Goal: Information Seeking & Learning: Learn about a topic

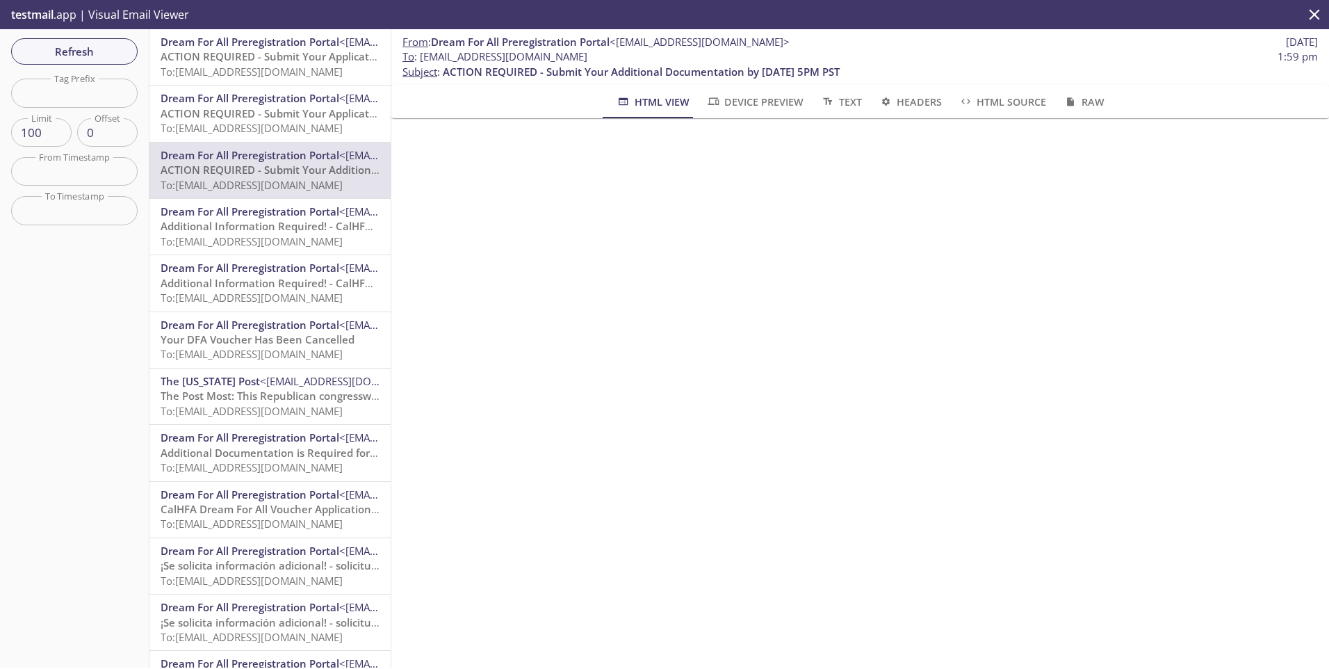
click at [215, 120] on span "ACTION REQUIRED - Submit Your Application by [DATE] 5 PM PST" at bounding box center [322, 113] width 322 height 14
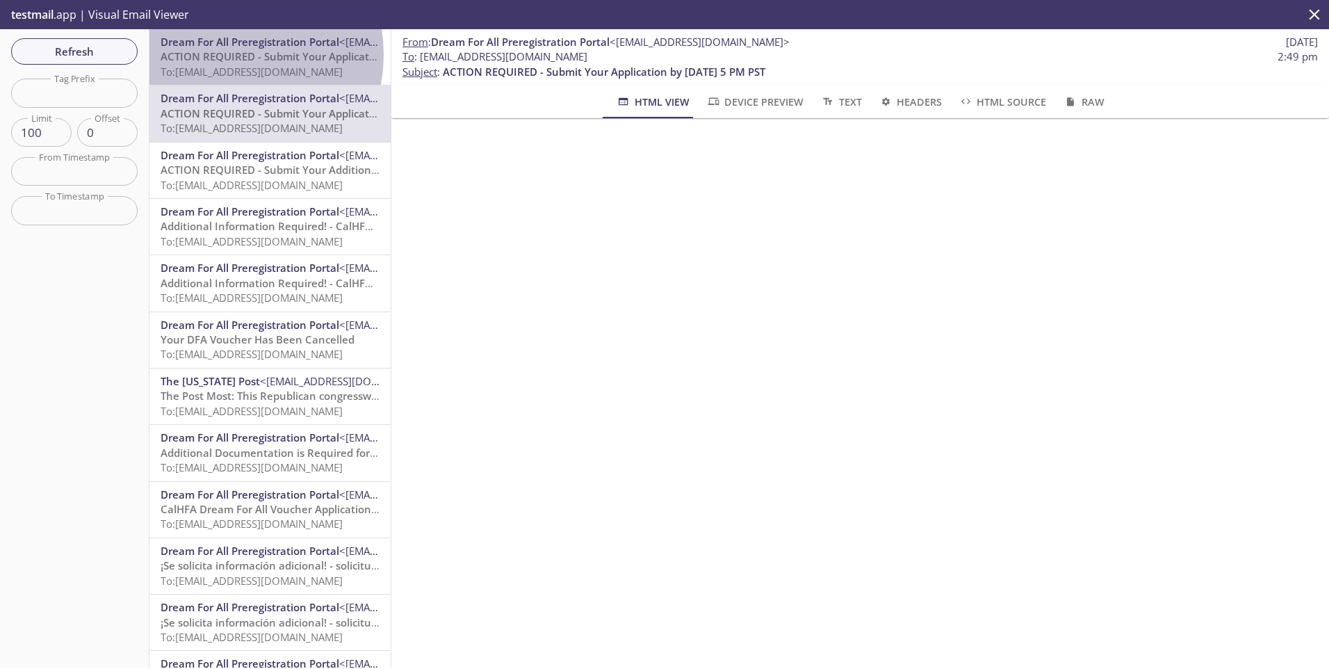
click at [224, 54] on span "ACTION REQUIRED - Submit Your Application by [DATE] 5 PM PST" at bounding box center [322, 56] width 322 height 14
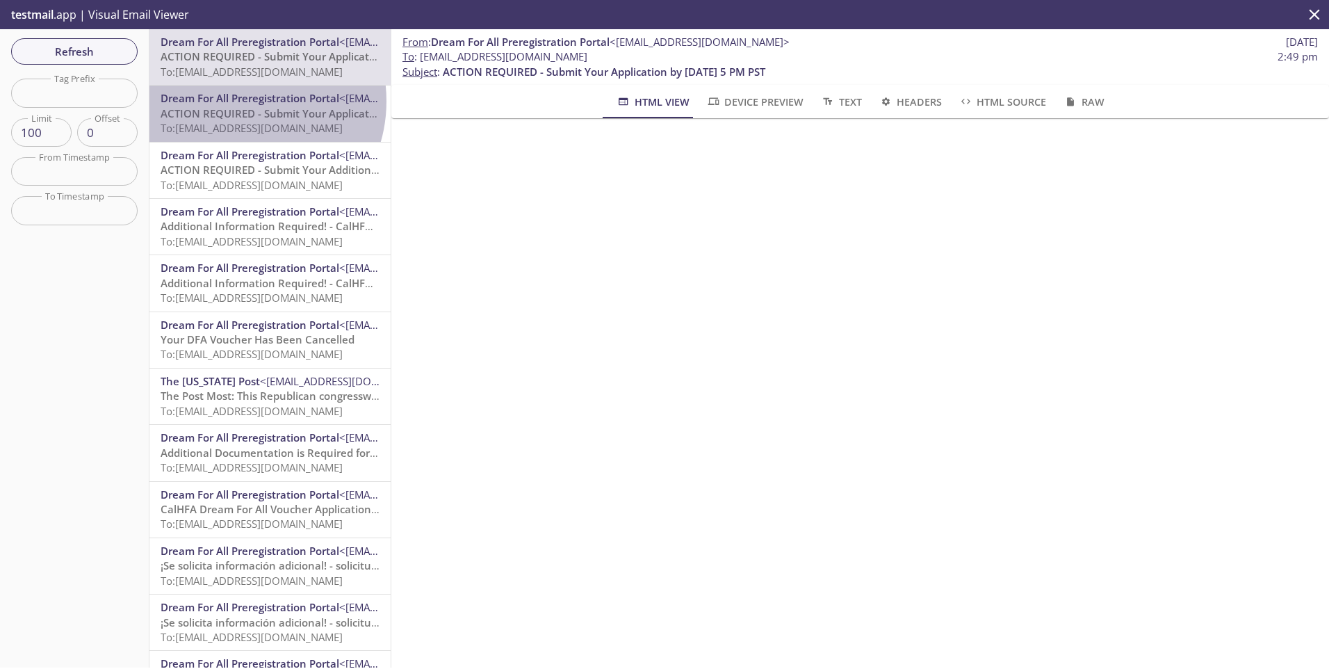
click at [240, 101] on span "Dream For All Preregistration Portal" at bounding box center [250, 98] width 179 height 14
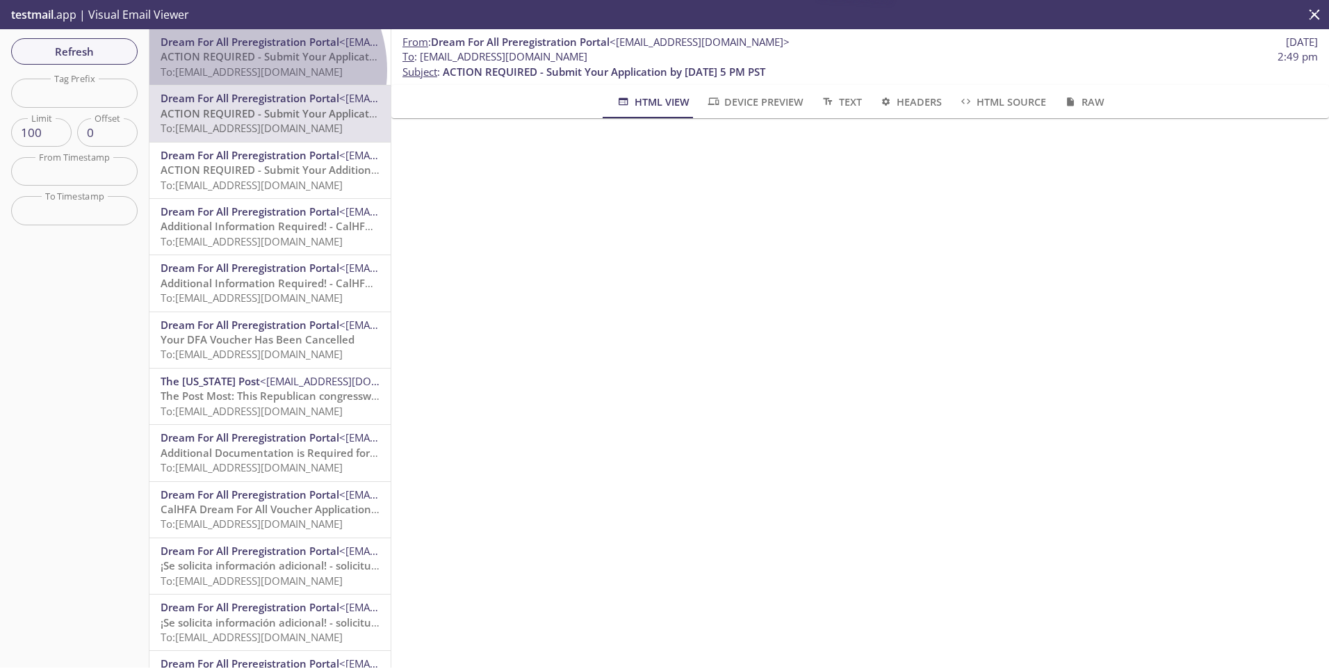
click at [249, 70] on span "To: [EMAIL_ADDRESS][DOMAIN_NAME]" at bounding box center [252, 72] width 182 height 14
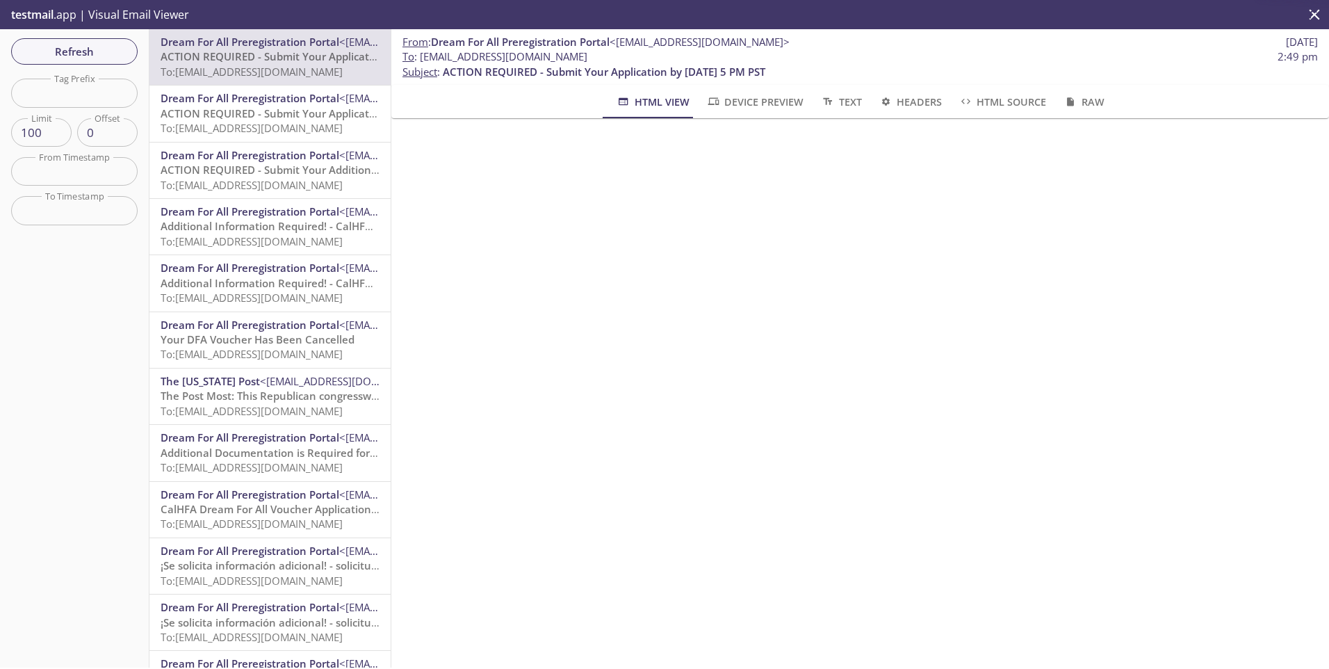
click at [248, 106] on span "ACTION REQUIRED - Submit Your Application by [DATE] 5 PM PST" at bounding box center [322, 113] width 322 height 14
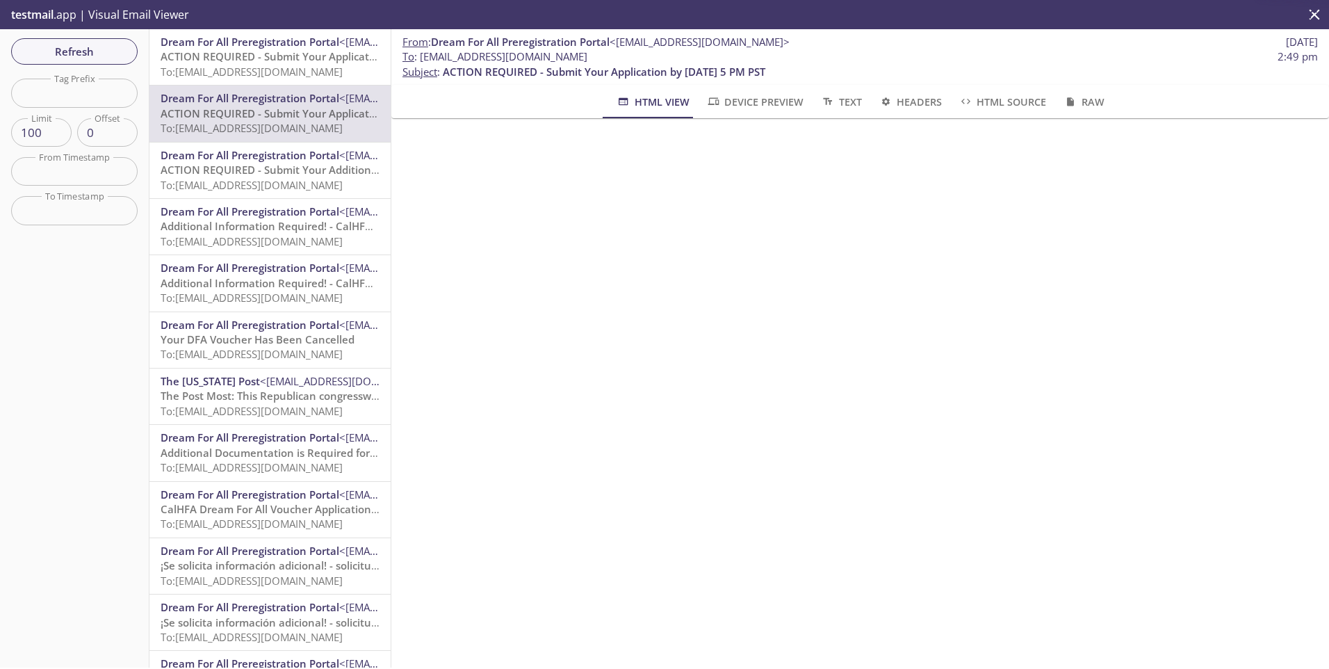
click at [250, 74] on span "To: [EMAIL_ADDRESS][DOMAIN_NAME]" at bounding box center [252, 72] width 182 height 14
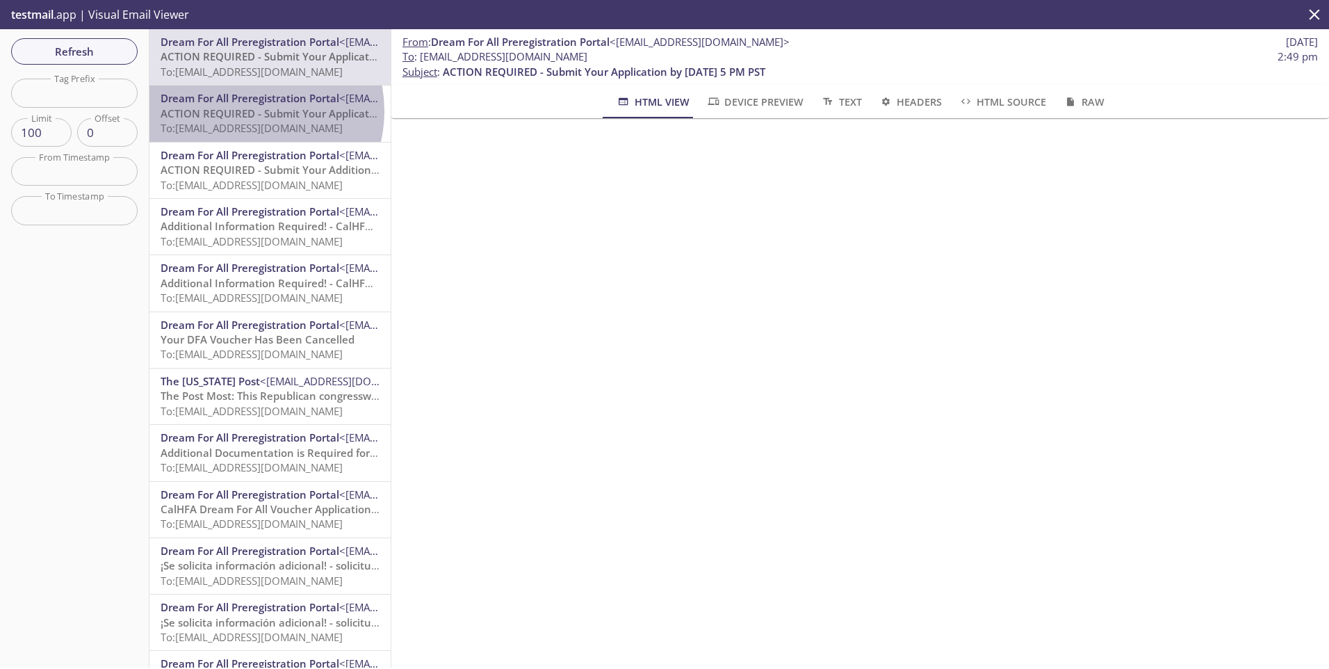
click at [249, 111] on span "ACTION REQUIRED - Submit Your Application by [DATE] 5 PM PST" at bounding box center [322, 113] width 322 height 14
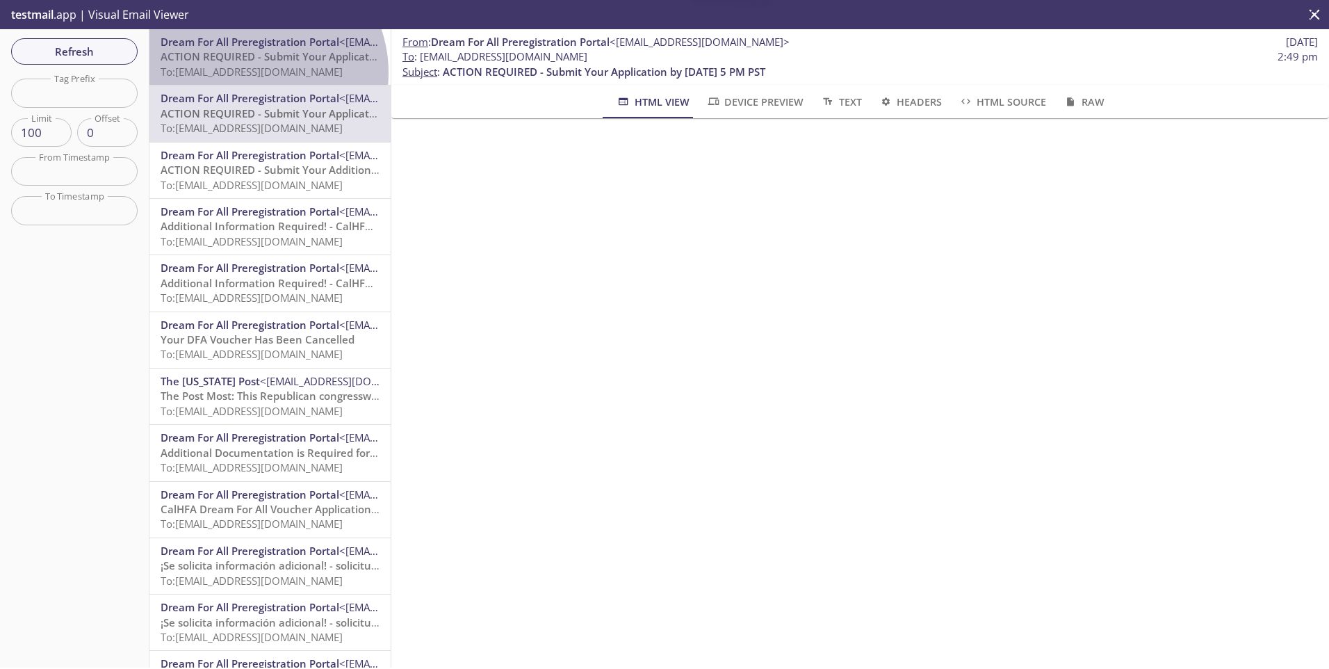
click at [251, 73] on span "To: [EMAIL_ADDRESS][DOMAIN_NAME]" at bounding box center [252, 72] width 182 height 14
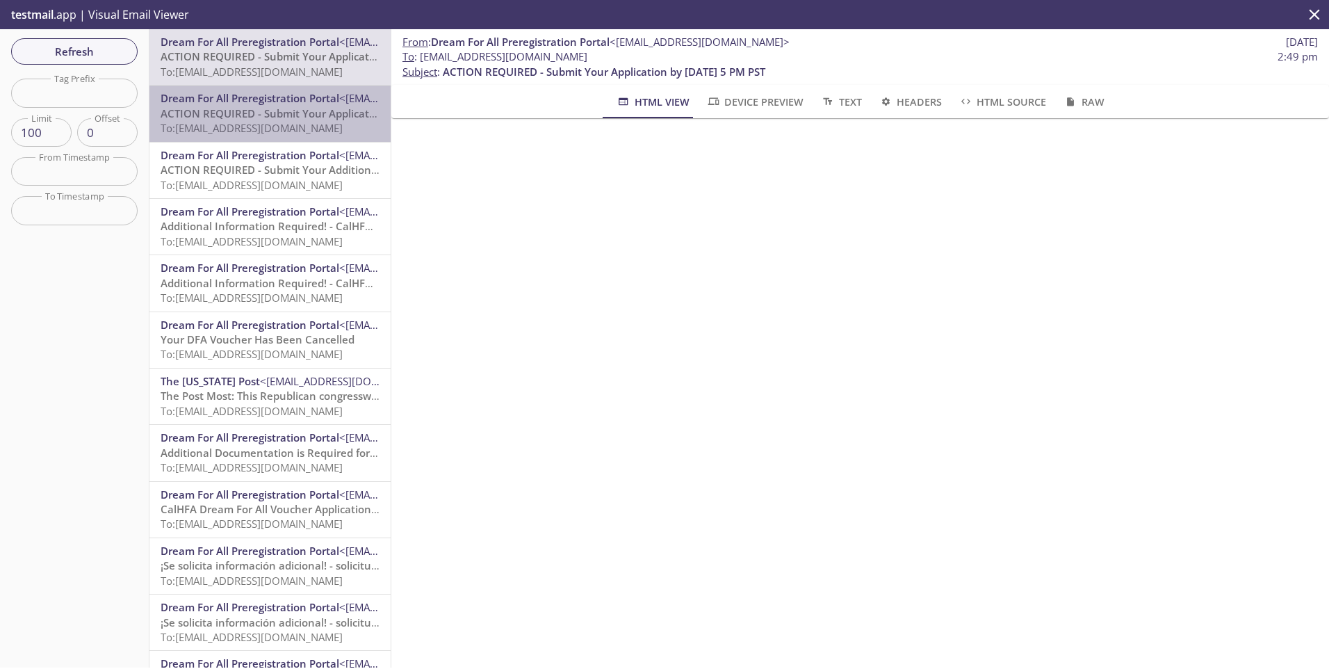
click at [283, 130] on span "To: [EMAIL_ADDRESS][DOMAIN_NAME]" at bounding box center [252, 128] width 182 height 14
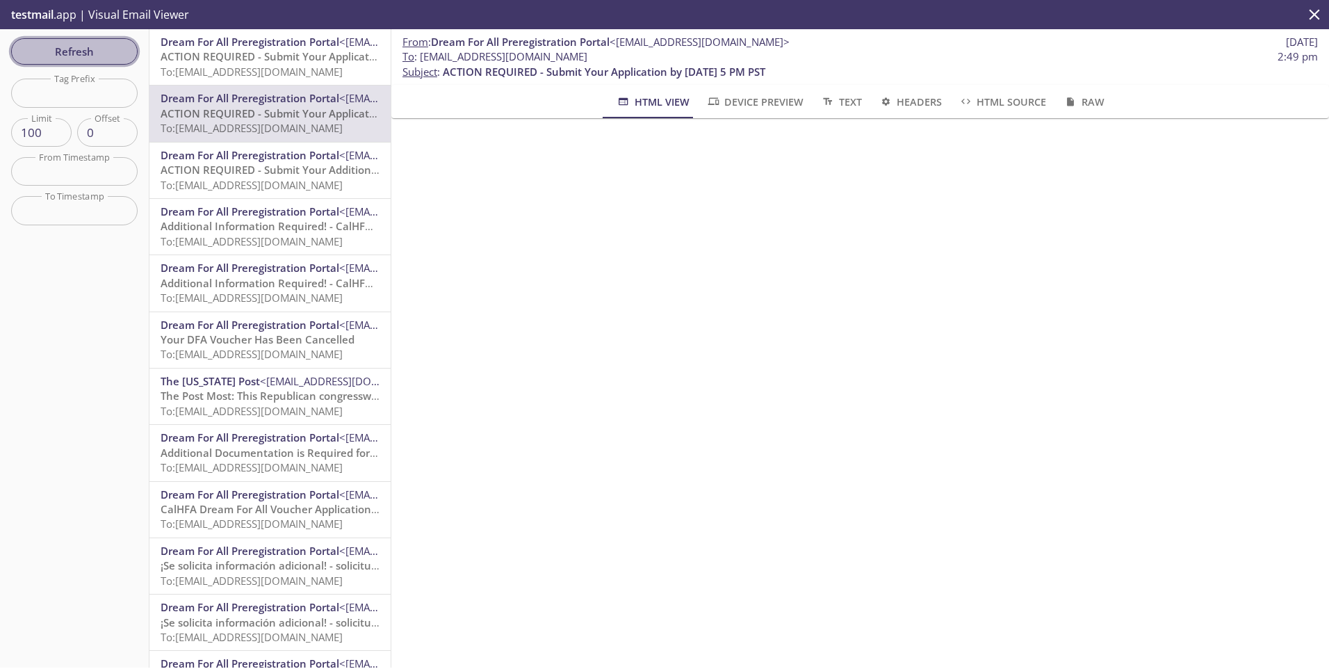
click at [56, 44] on span "Refresh" at bounding box center [74, 51] width 104 height 18
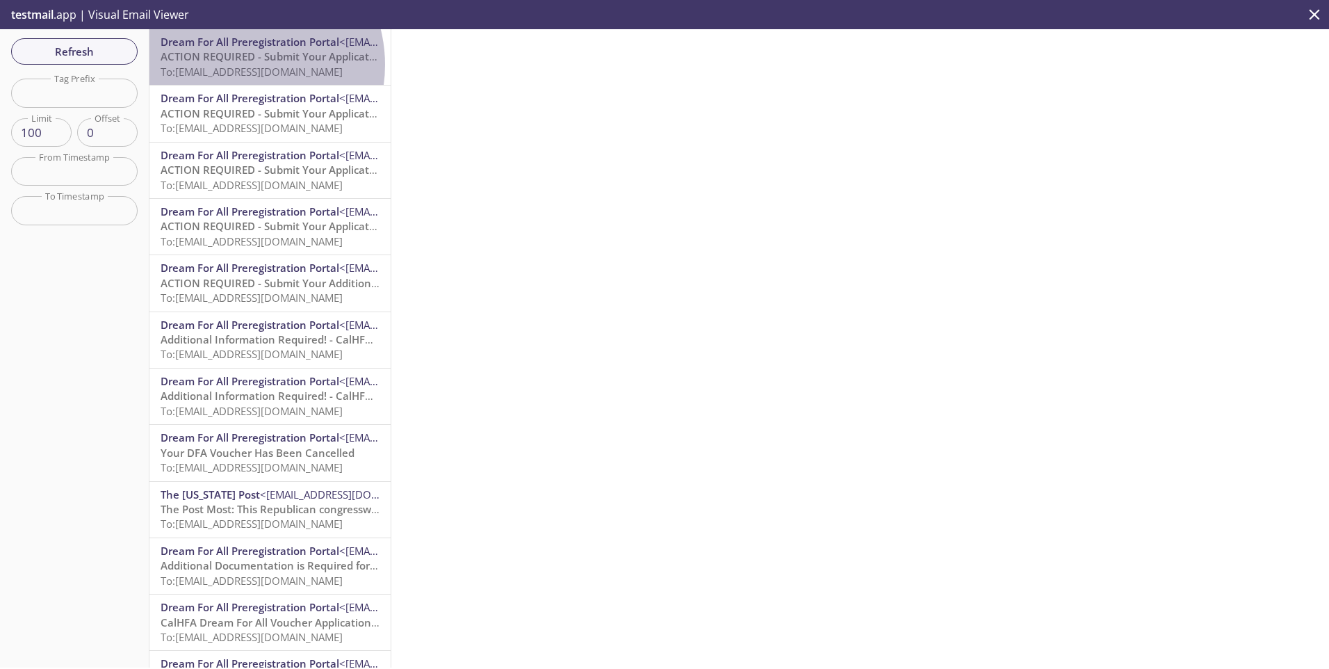
click at [238, 65] on span "To: [EMAIL_ADDRESS][DOMAIN_NAME]" at bounding box center [252, 72] width 182 height 14
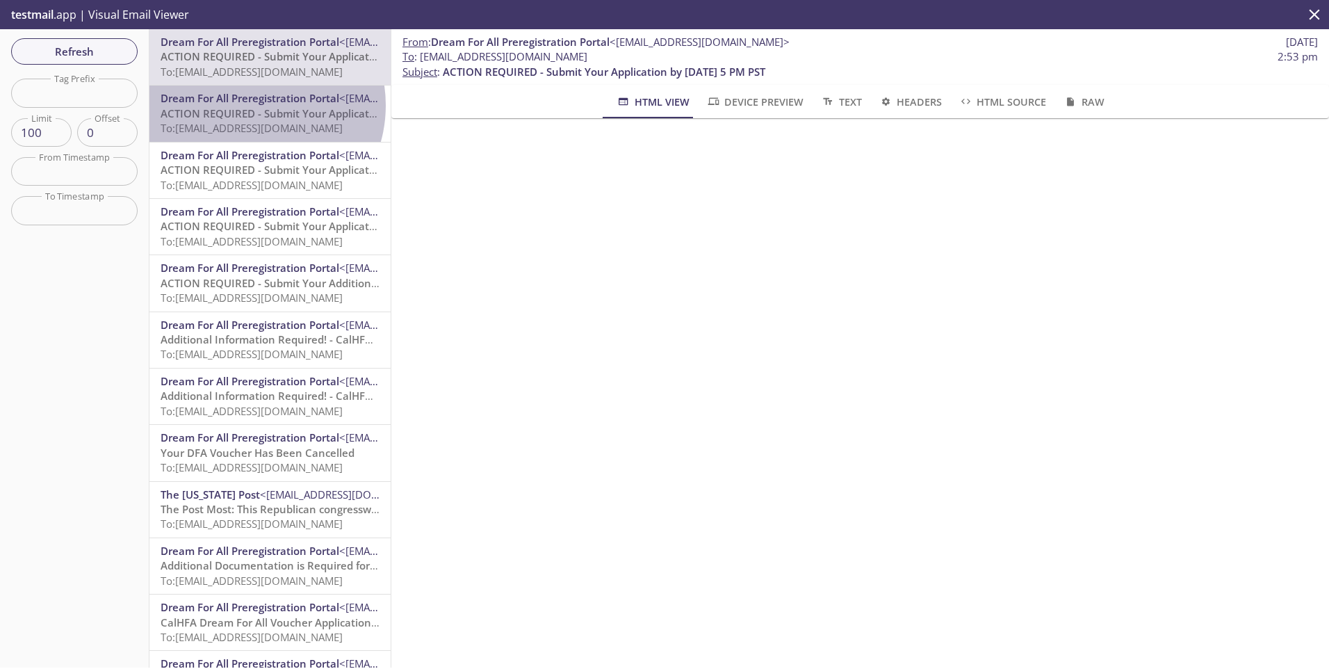
click at [252, 105] on span "Dream For All Preregistration Portal" at bounding box center [250, 98] width 179 height 14
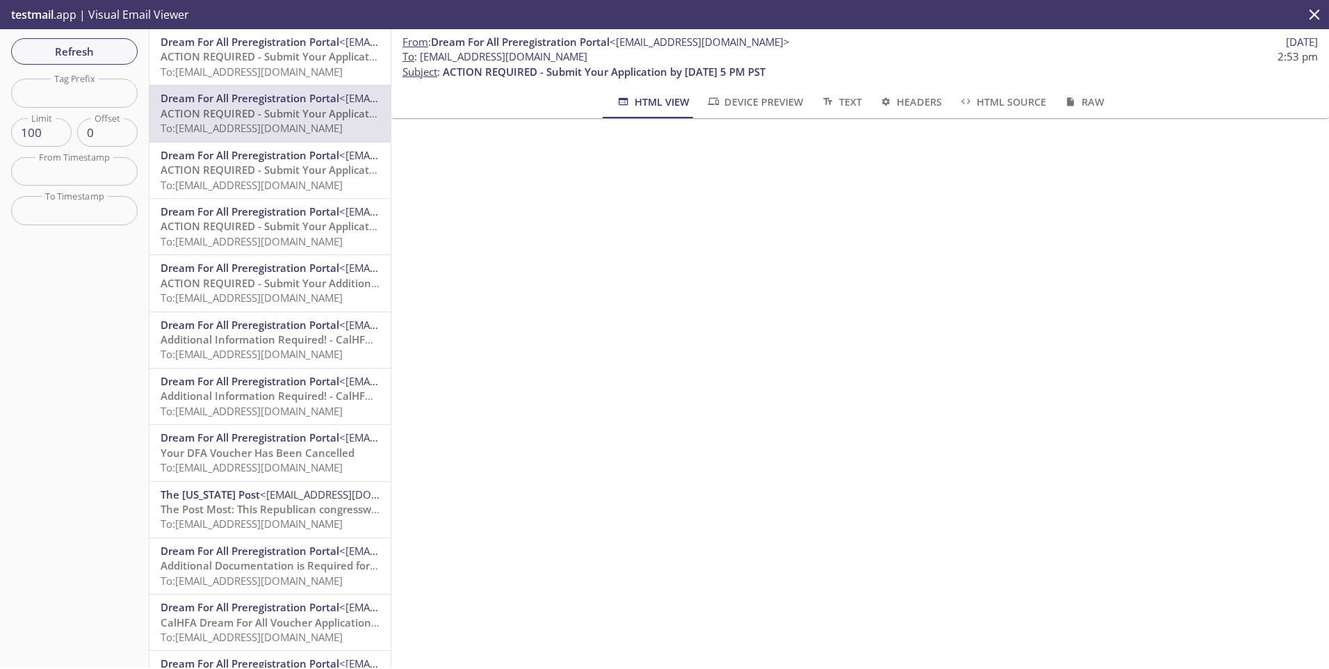
click at [256, 67] on span "To: [EMAIL_ADDRESS][DOMAIN_NAME]" at bounding box center [252, 72] width 182 height 14
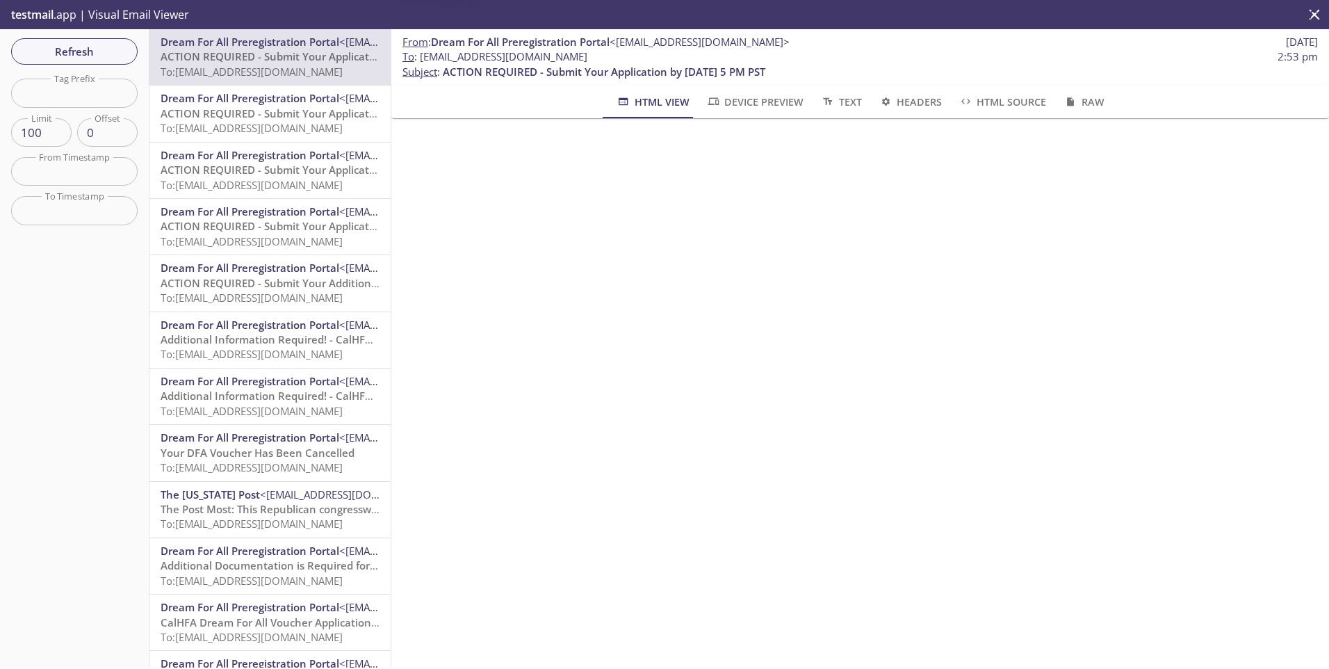
click at [257, 98] on span "Dream For All Preregistration Portal" at bounding box center [250, 98] width 179 height 14
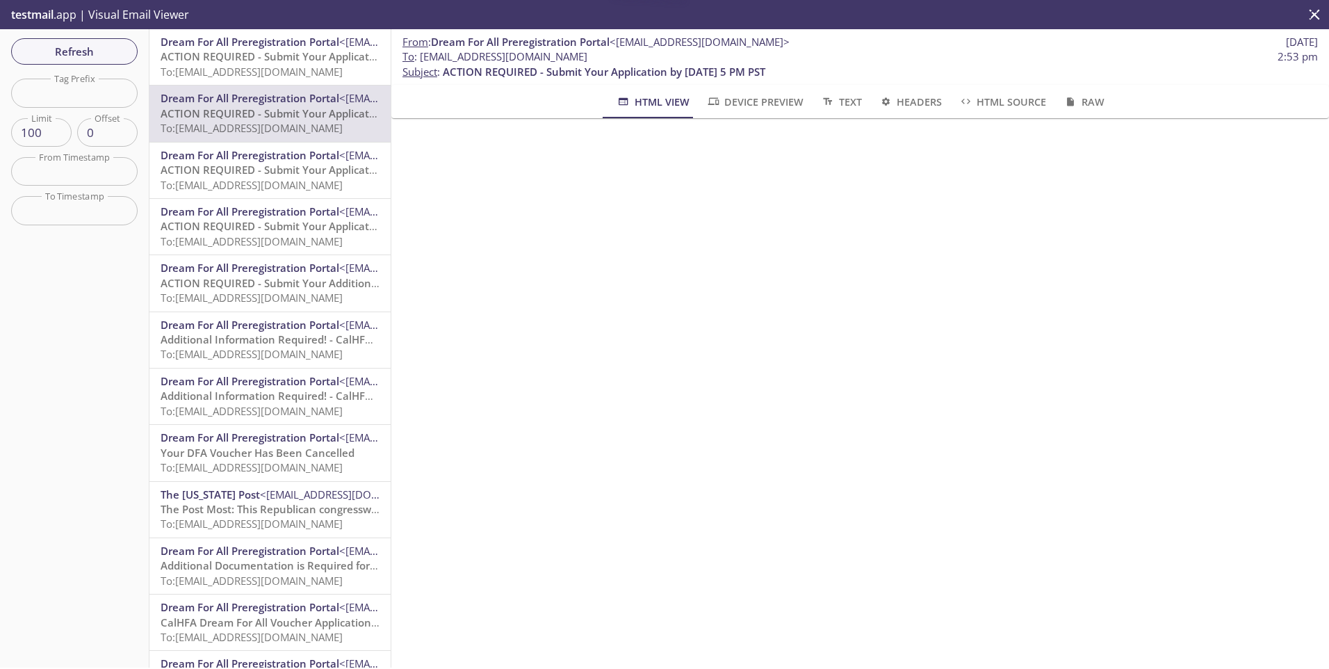
click at [256, 179] on span "To: [EMAIL_ADDRESS][DOMAIN_NAME]" at bounding box center [252, 185] width 182 height 14
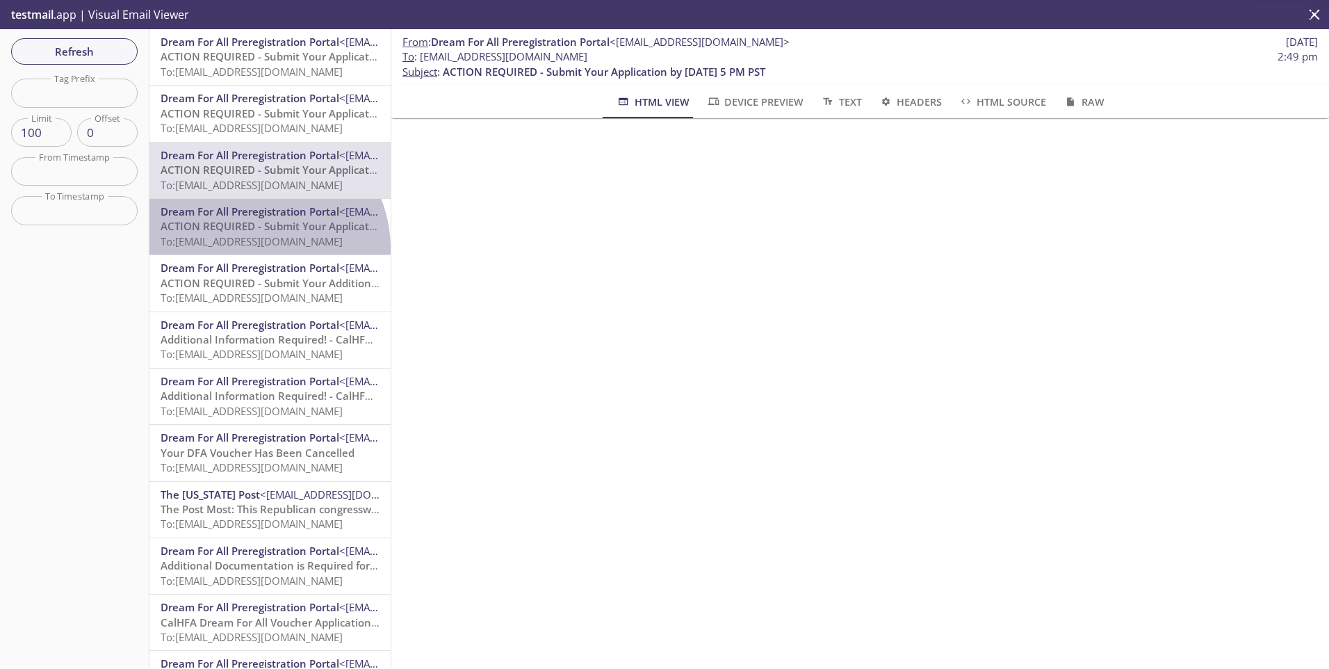
click at [253, 249] on p "ACTION REQUIRED - Submit Your Application by [DATE] 5 PM PST To: [EMAIL_ADDRESS…" at bounding box center [270, 234] width 219 height 30
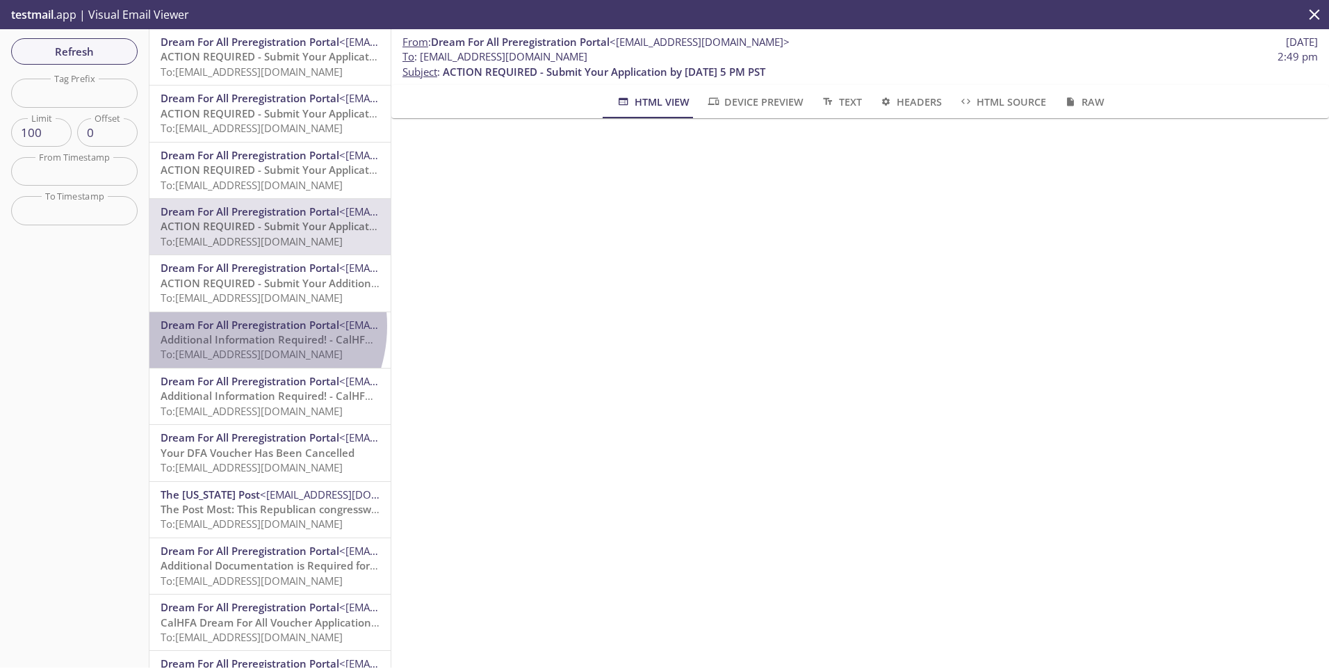
click at [237, 326] on span "Dream For All Preregistration Portal" at bounding box center [250, 325] width 179 height 14
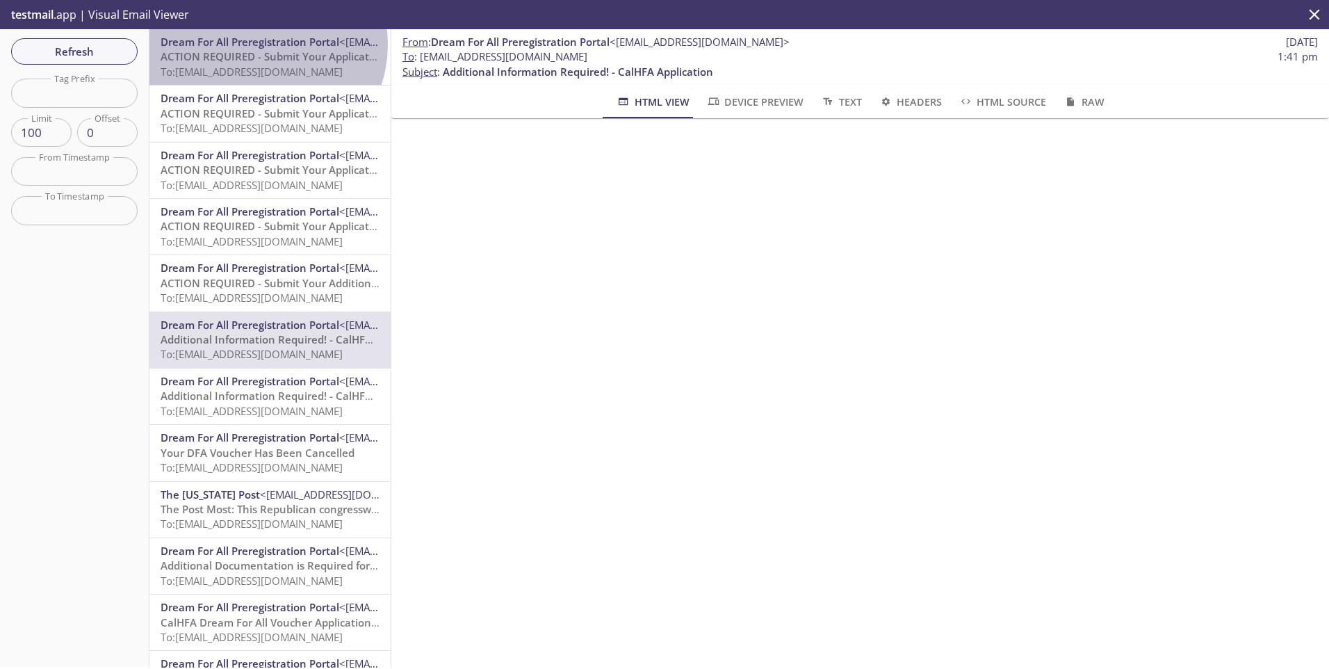
click at [260, 44] on span "Dream For All Preregistration Portal" at bounding box center [250, 42] width 179 height 14
